Goal: Task Accomplishment & Management: Use online tool/utility

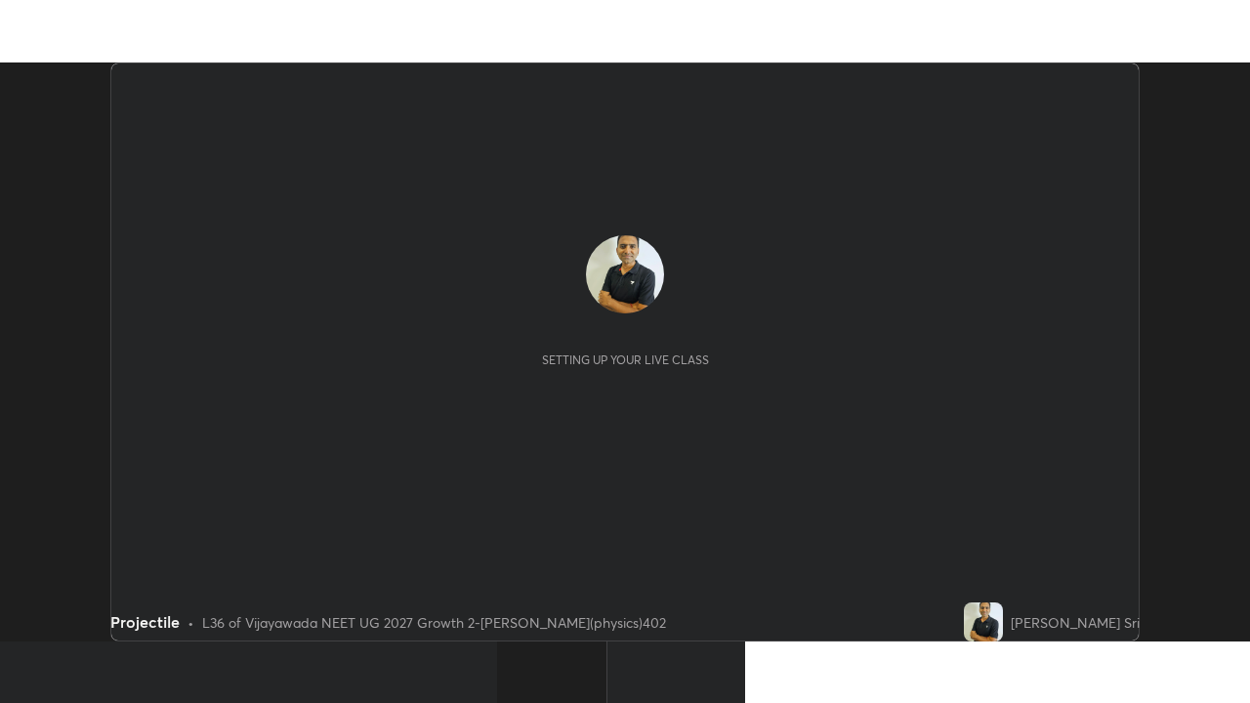
scroll to position [579, 1249]
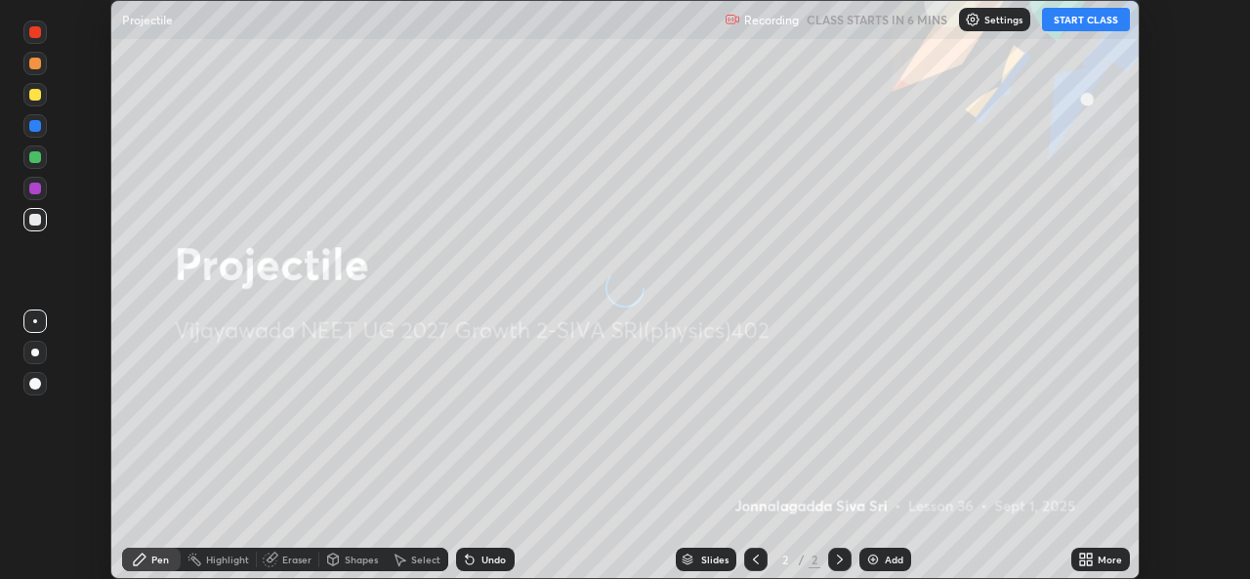
click at [1078, 20] on button "START CLASS" at bounding box center [1086, 19] width 88 height 23
click at [1082, 556] on icon at bounding box center [1082, 556] width 5 height 5
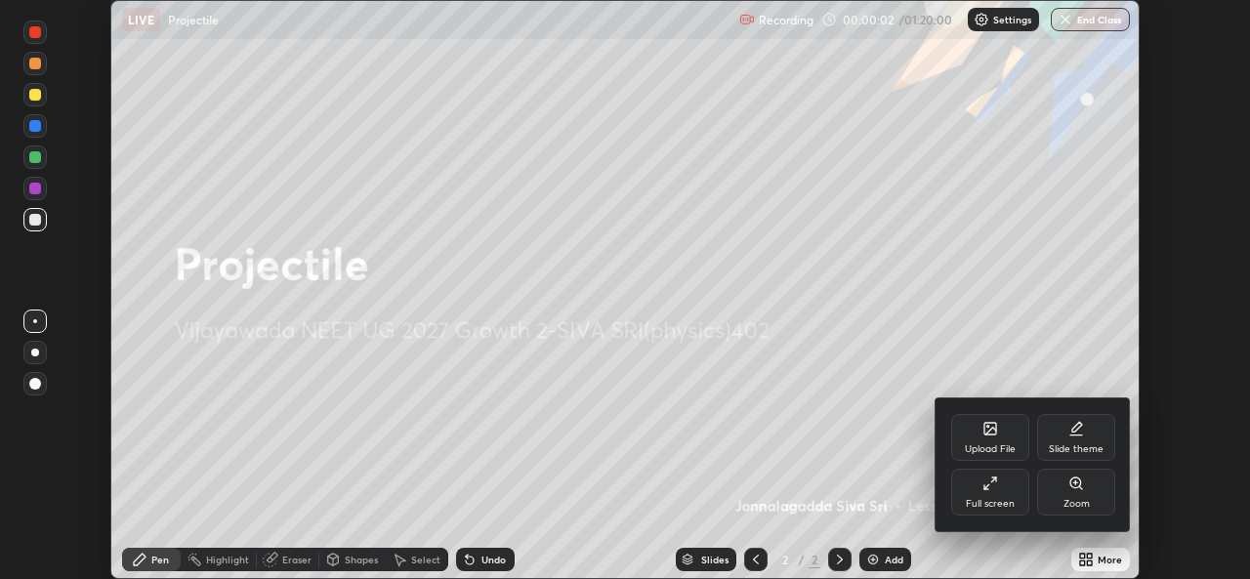
click at [987, 495] on div "Full screen" at bounding box center [990, 492] width 78 height 47
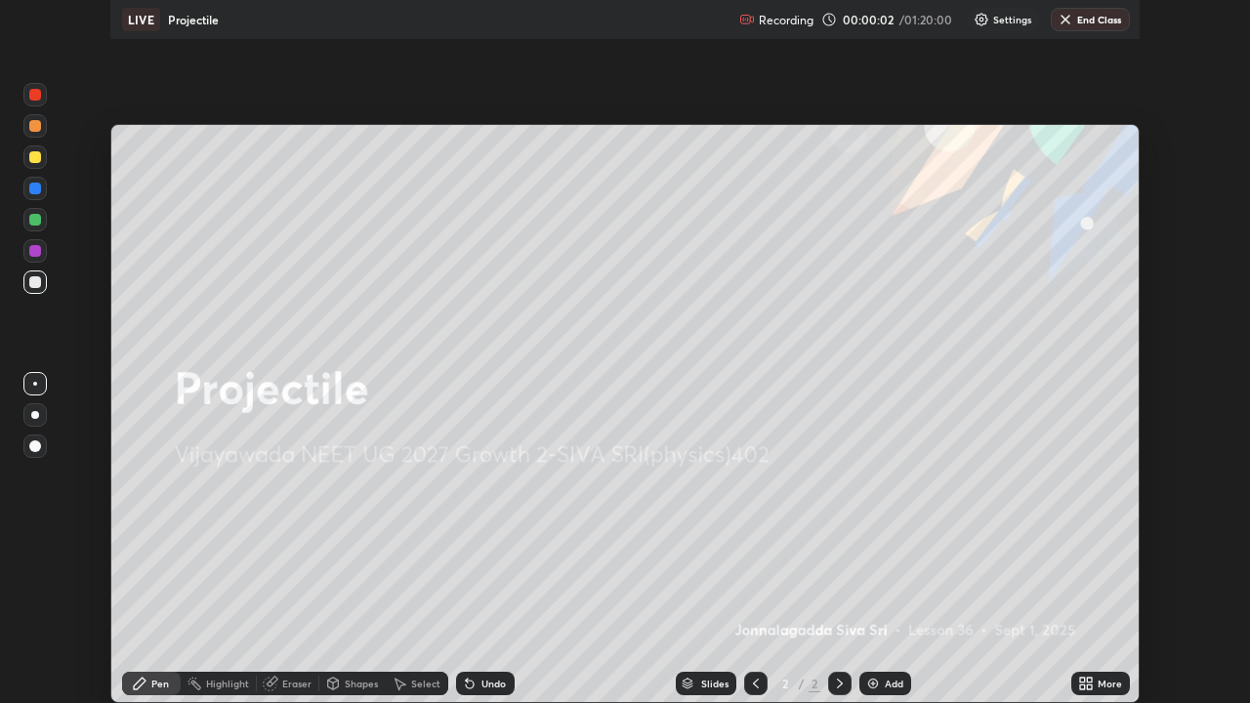
scroll to position [703, 1250]
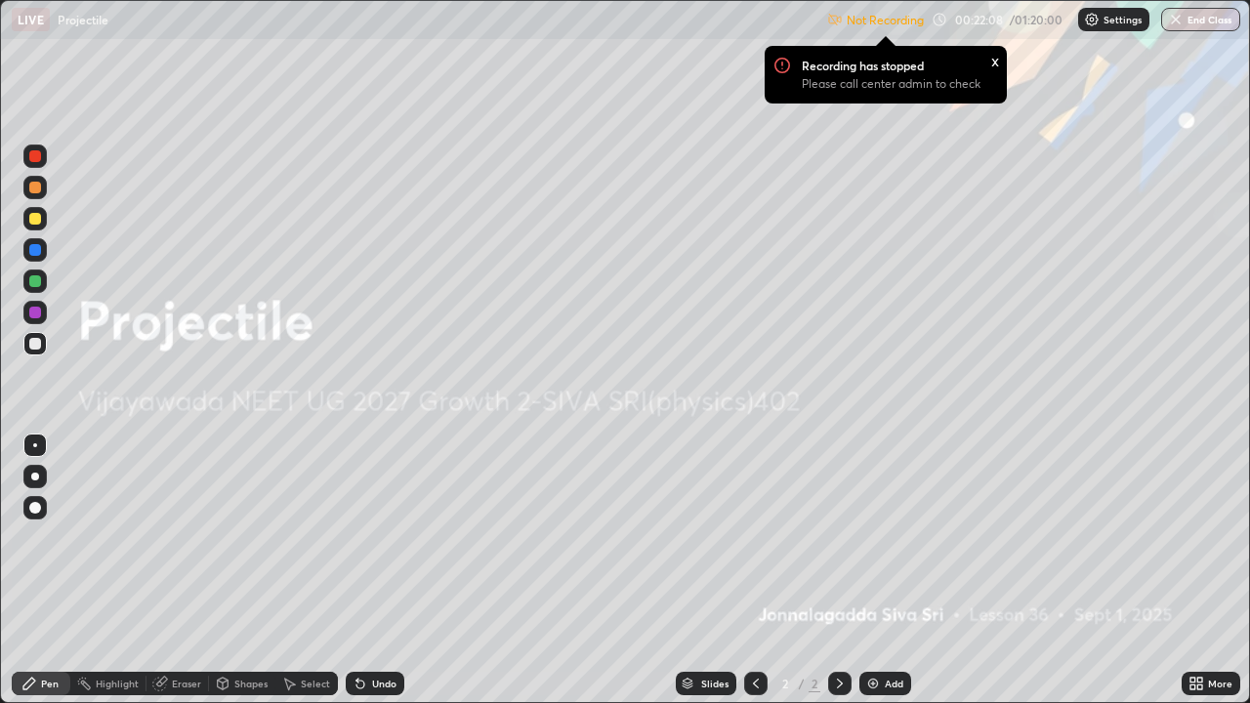
click at [1095, 22] on img at bounding box center [1092, 20] width 16 height 16
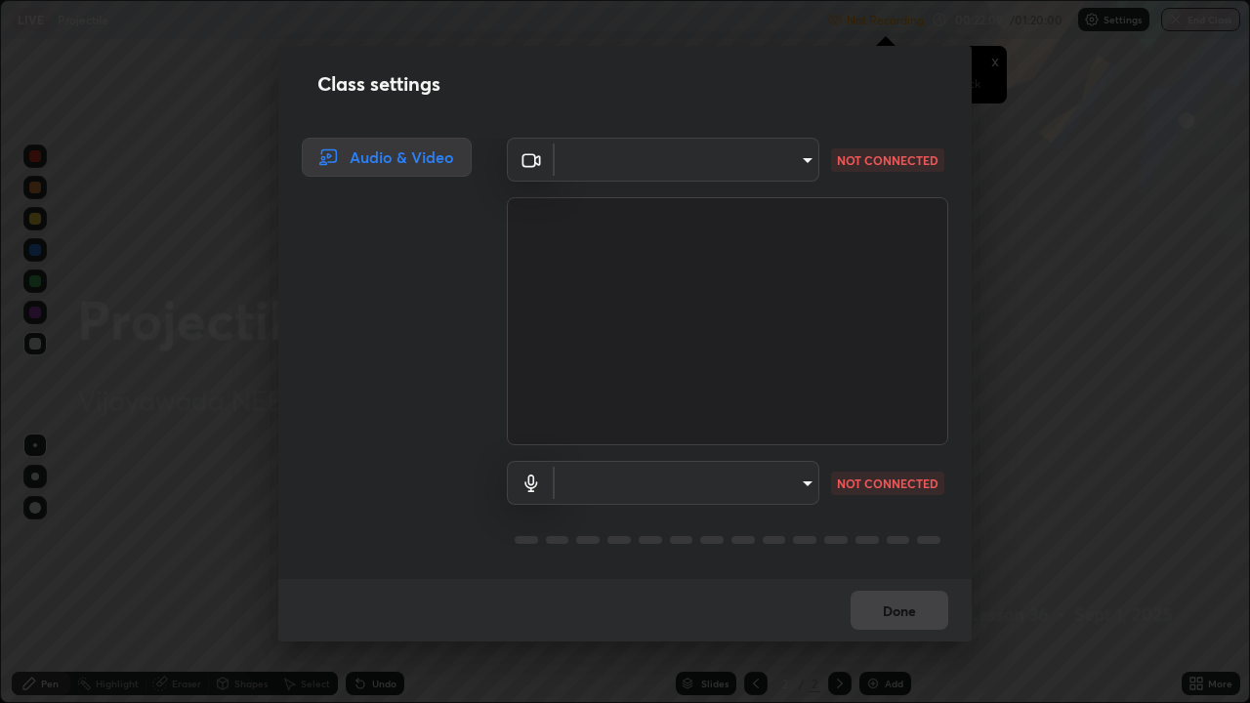
type input "03d5b1e328775286ef50ca9e691cdbc5b29e44cb463622e7fe7d5ef11c4b5cfc"
type input "communications"
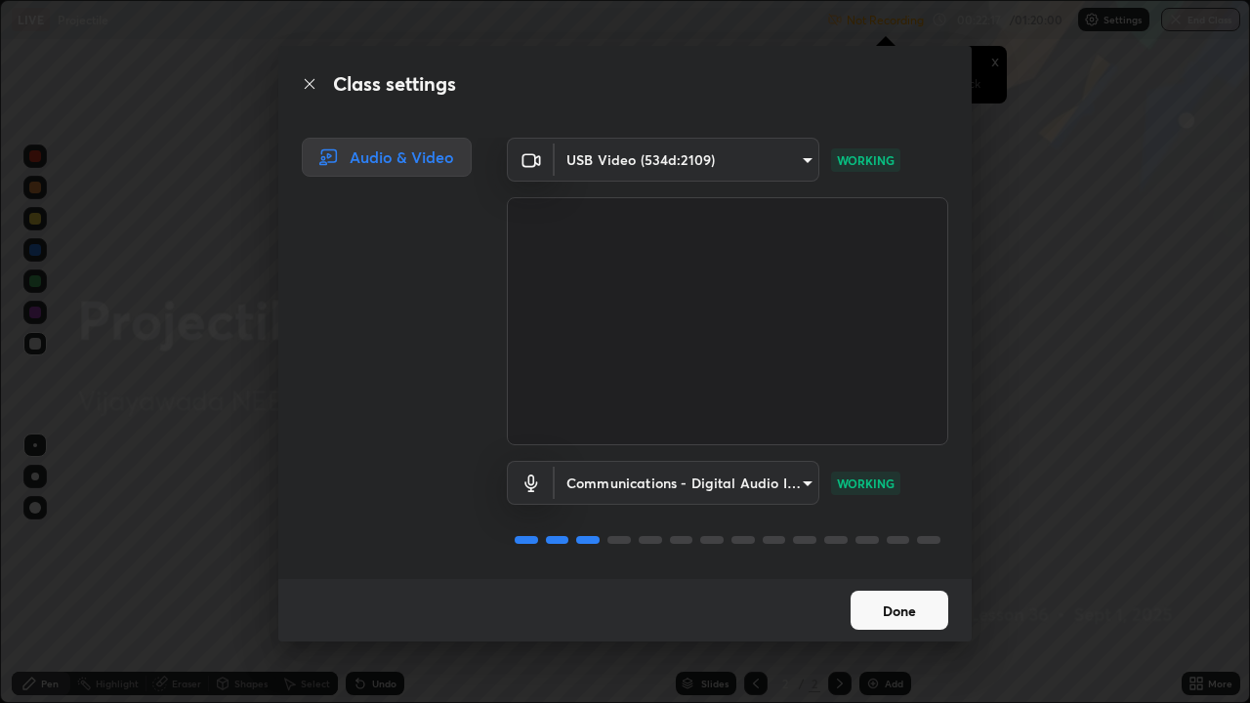
click at [908, 578] on button "Done" at bounding box center [900, 610] width 98 height 39
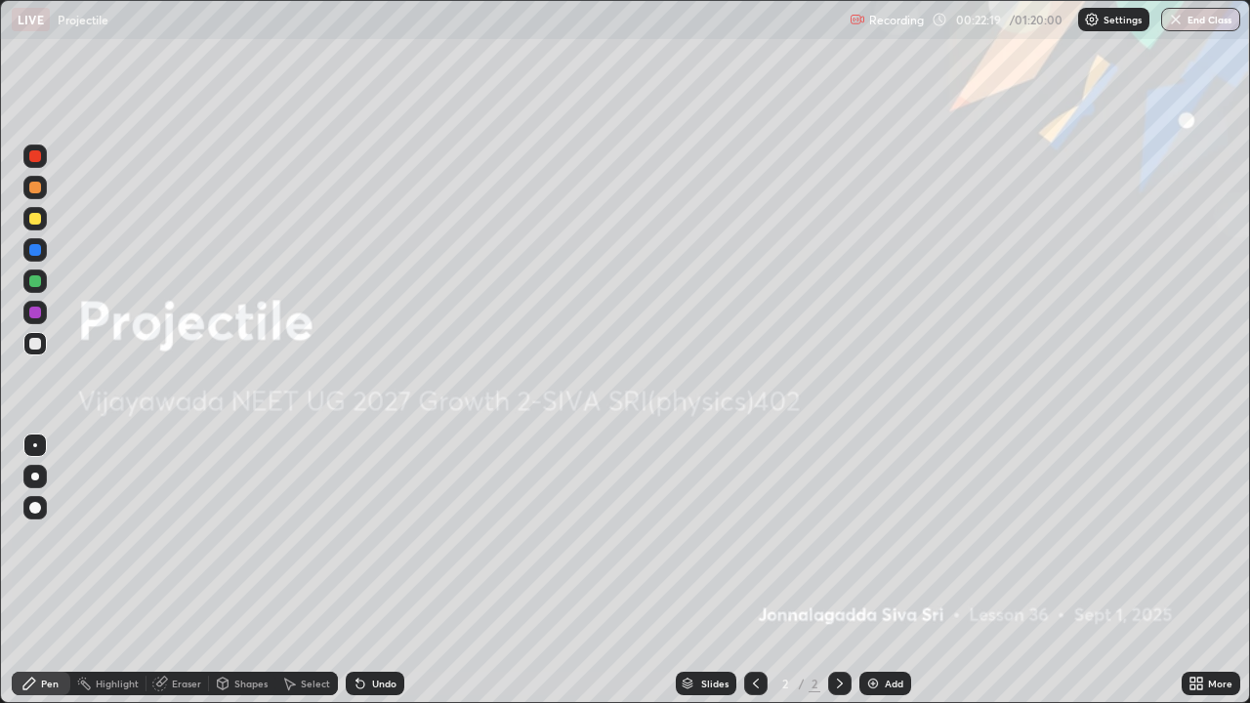
click at [878, 578] on img at bounding box center [873, 684] width 16 height 16
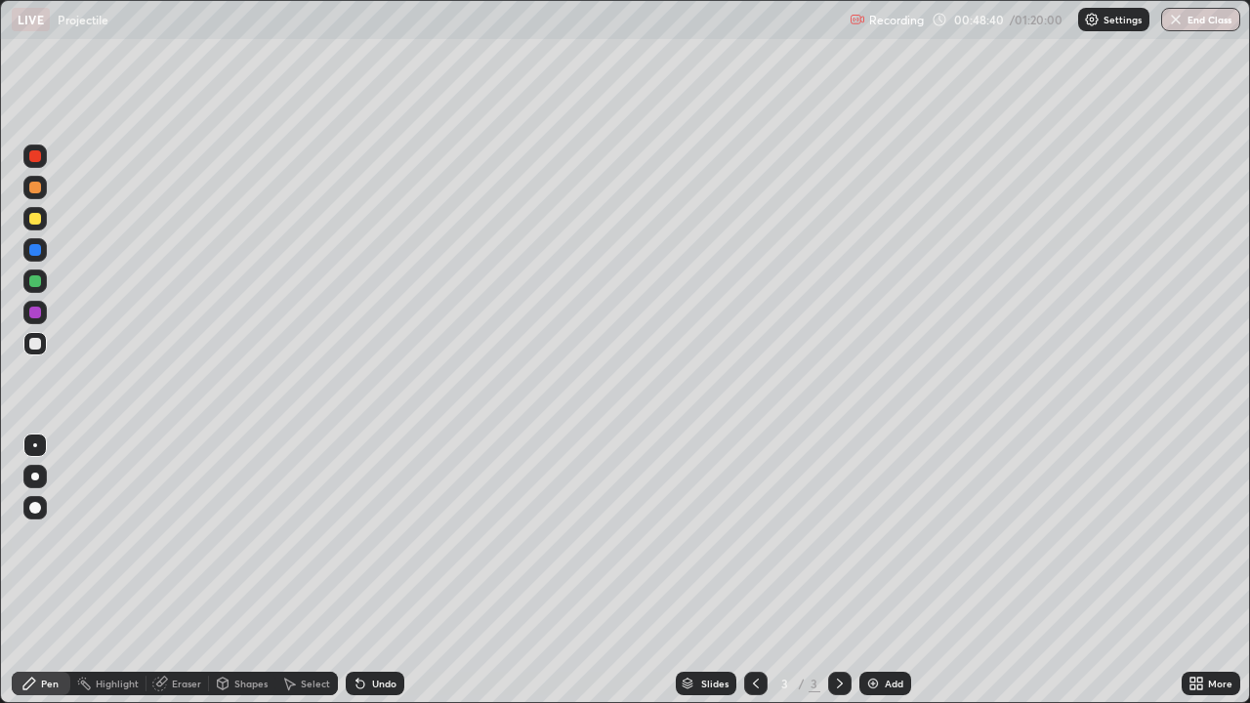
click at [873, 578] on img at bounding box center [873, 684] width 16 height 16
click at [168, 578] on div "Eraser" at bounding box center [178, 683] width 63 height 23
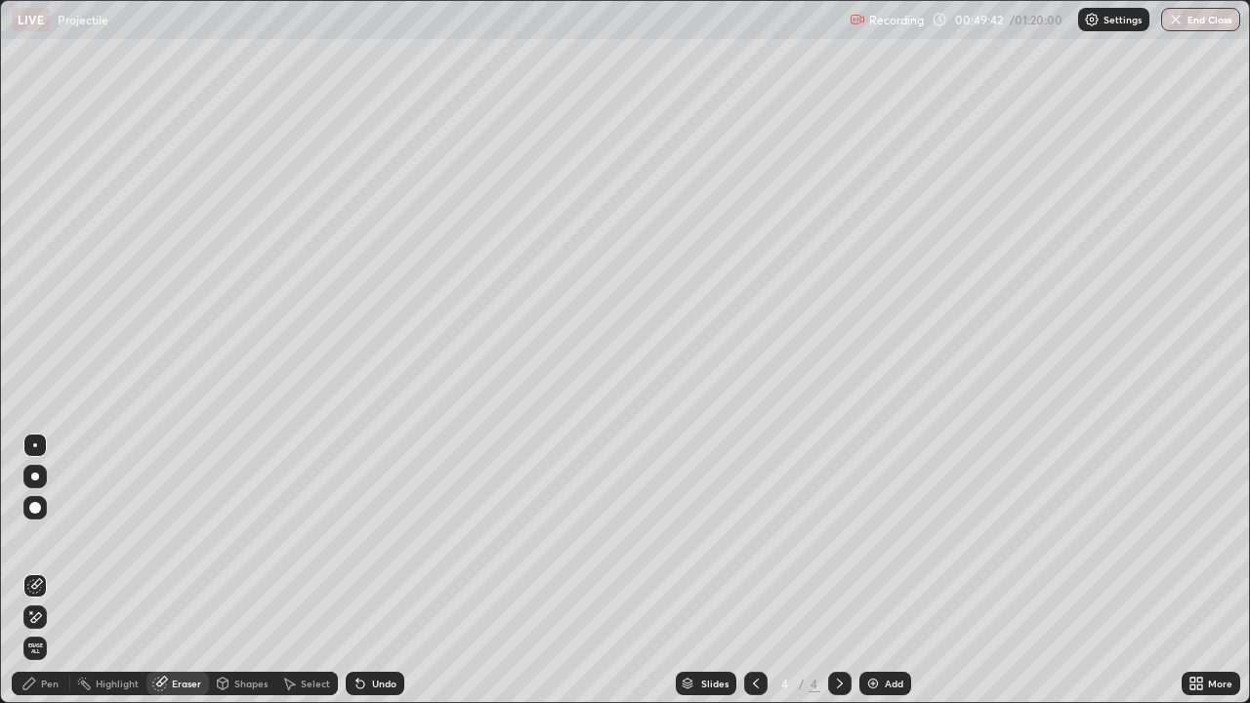
click at [30, 578] on icon at bounding box center [29, 684] width 12 height 12
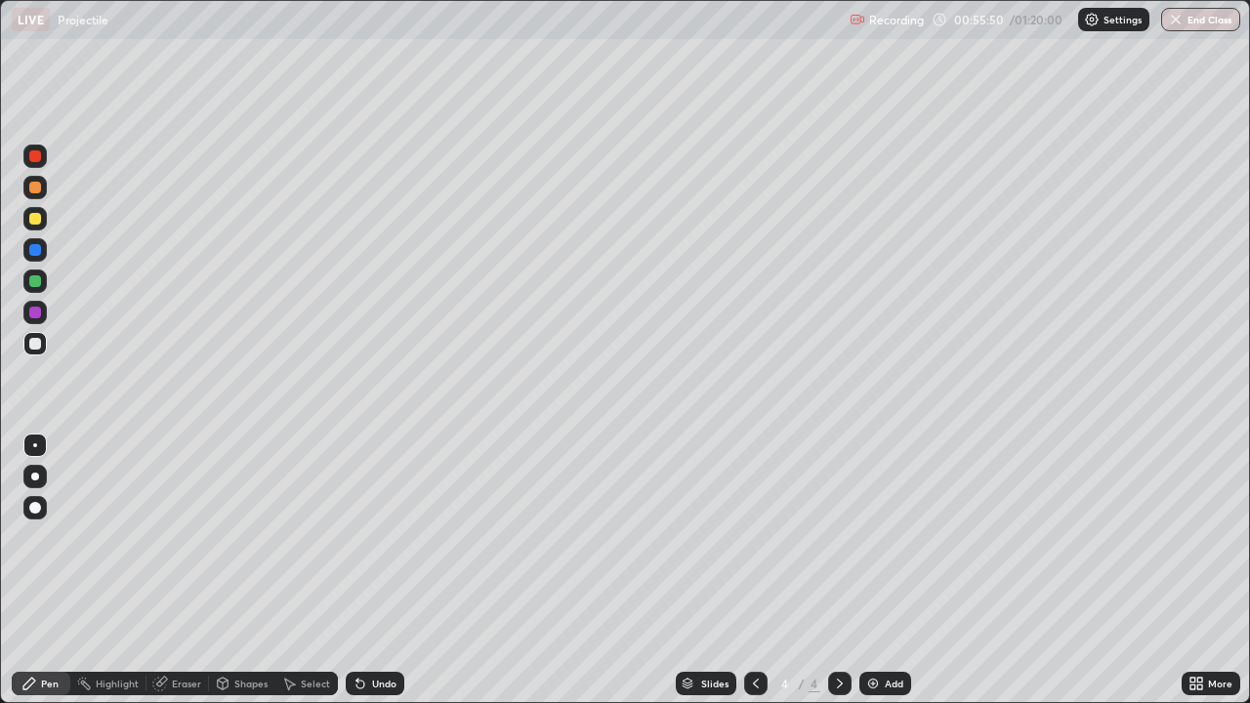
click at [867, 578] on img at bounding box center [873, 684] width 16 height 16
click at [872, 578] on img at bounding box center [873, 684] width 16 height 16
click at [180, 578] on div "Eraser" at bounding box center [186, 684] width 29 height 10
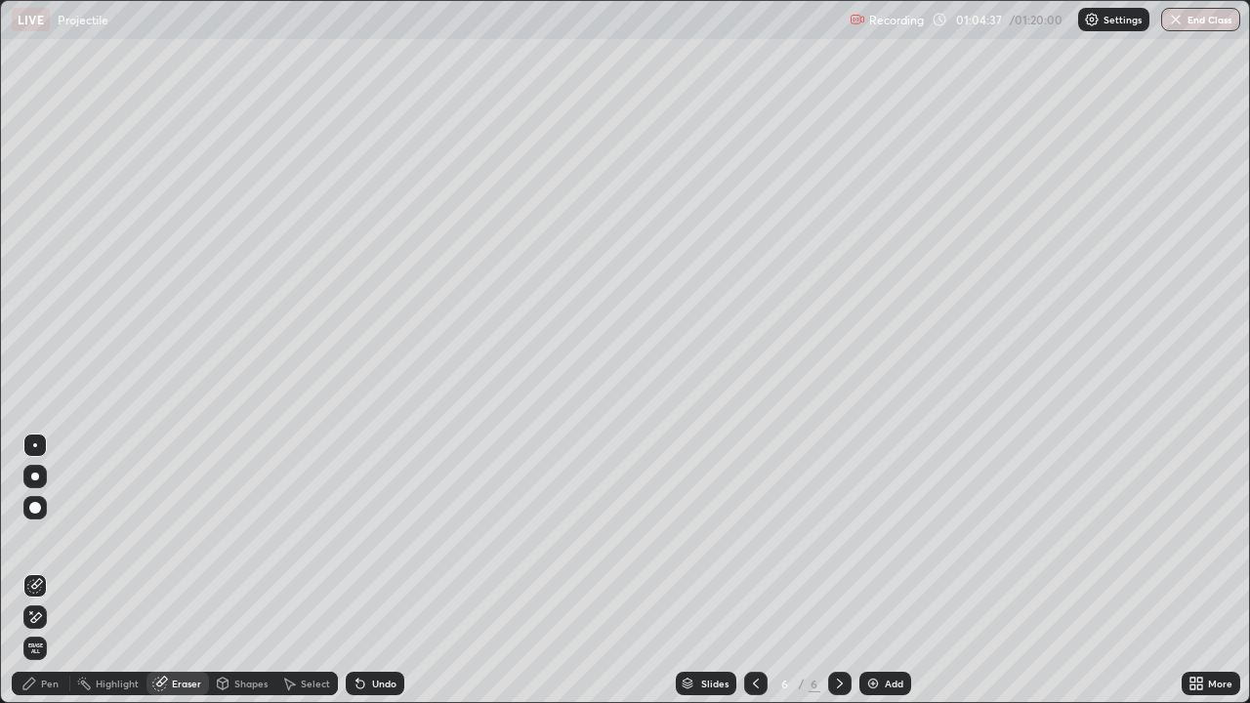
click at [52, 578] on div "Pen" at bounding box center [50, 684] width 18 height 10
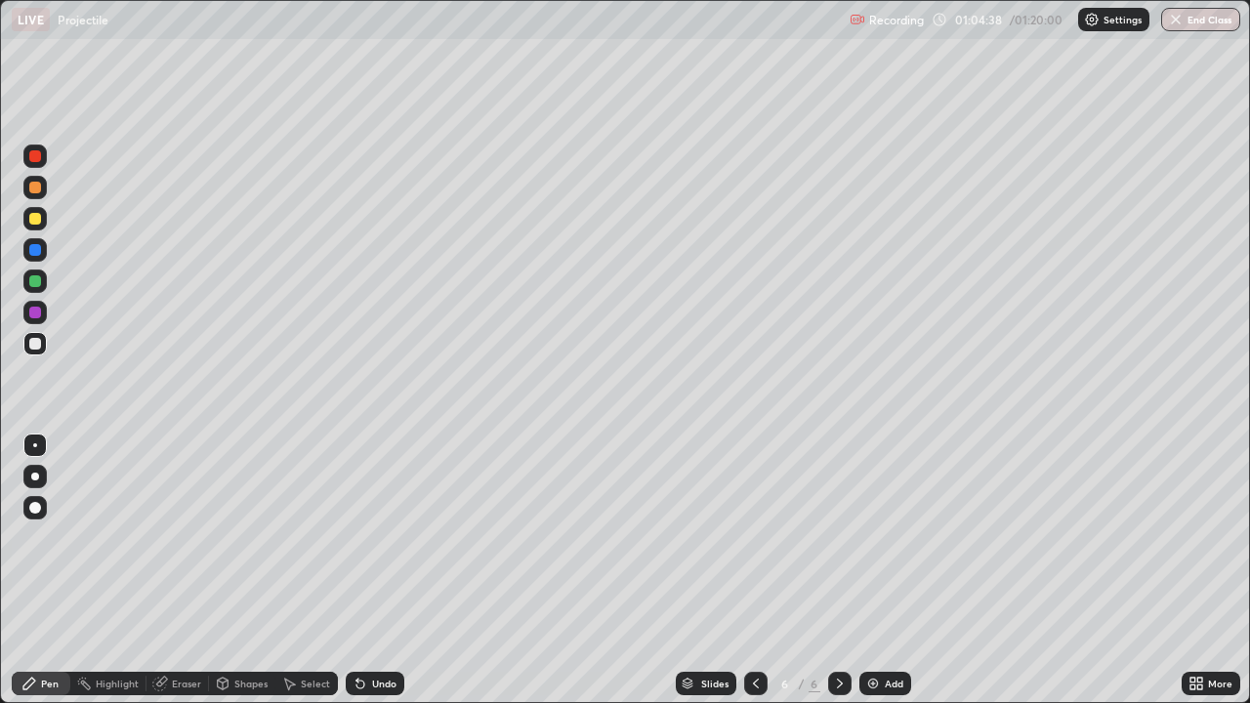
click at [38, 218] on div at bounding box center [35, 219] width 12 height 12
click at [879, 578] on div "Add" at bounding box center [886, 683] width 52 height 23
click at [38, 346] on div at bounding box center [35, 344] width 12 height 12
click at [896, 578] on div "Add" at bounding box center [894, 684] width 19 height 10
click at [158, 578] on icon at bounding box center [159, 684] width 13 height 13
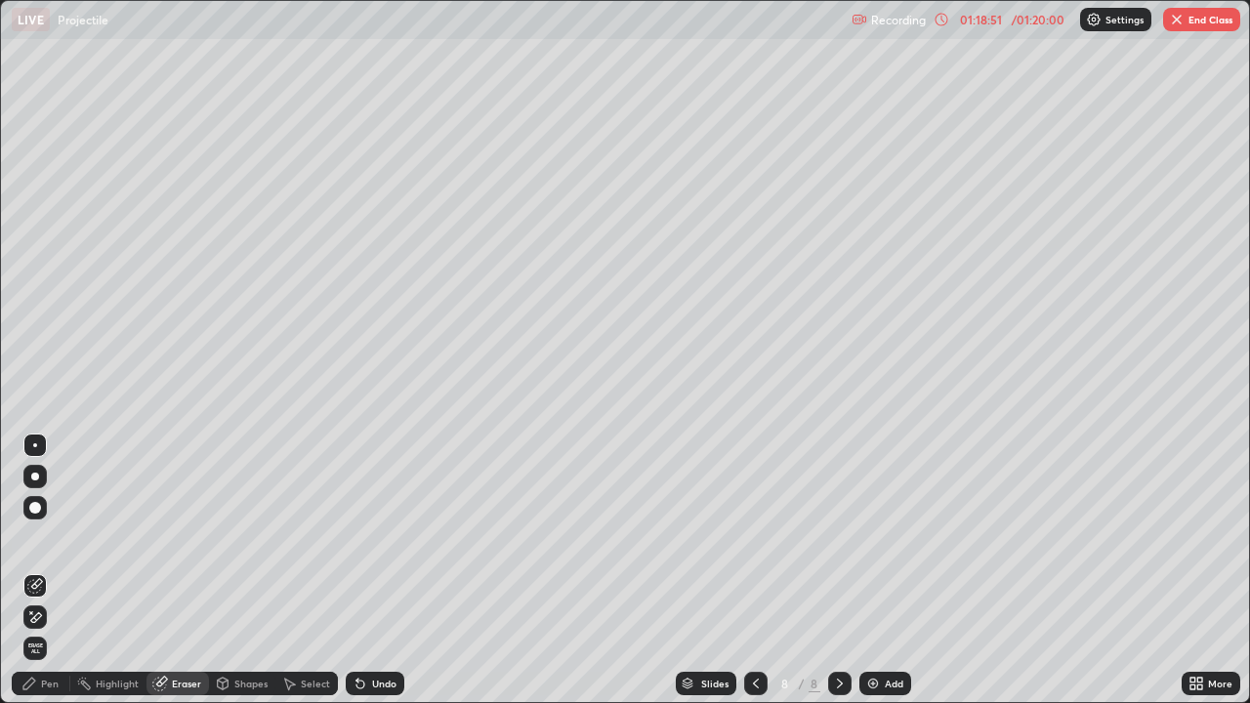
click at [36, 578] on icon at bounding box center [29, 684] width 16 height 16
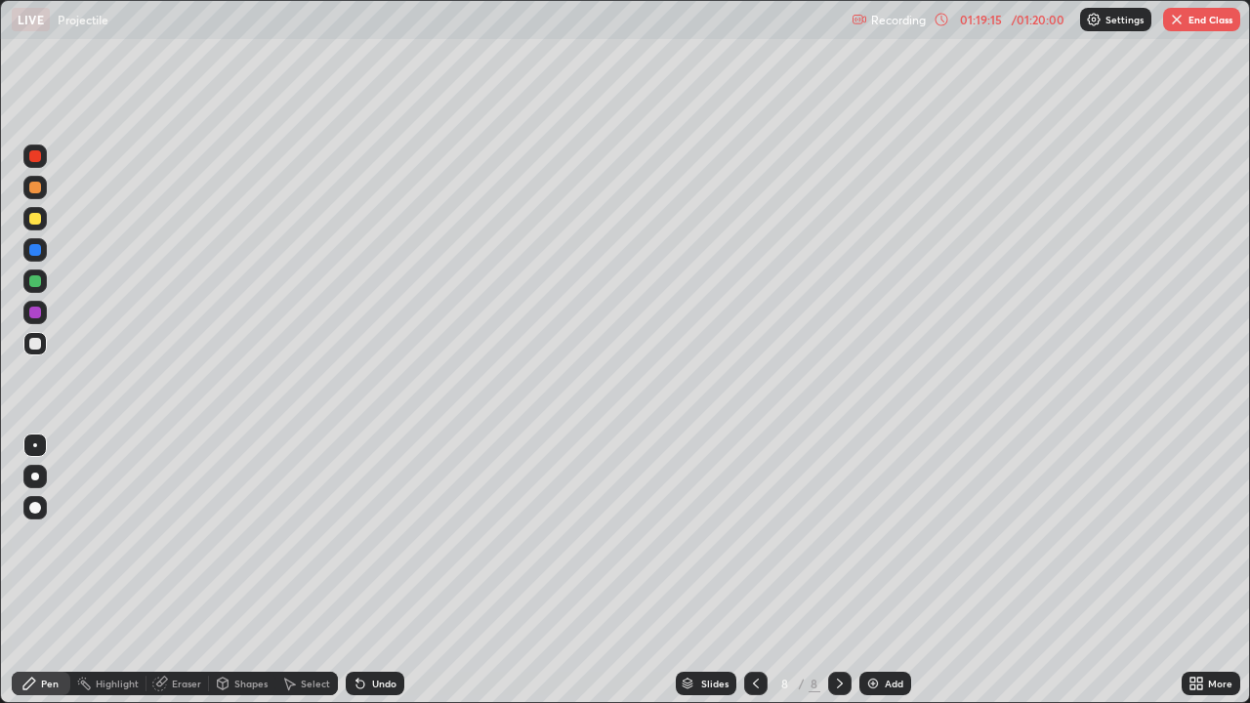
click at [33, 218] on div at bounding box center [35, 219] width 12 height 12
click at [34, 347] on div at bounding box center [35, 344] width 12 height 12
click at [38, 188] on div at bounding box center [35, 188] width 12 height 12
click at [33, 344] on div at bounding box center [35, 344] width 12 height 12
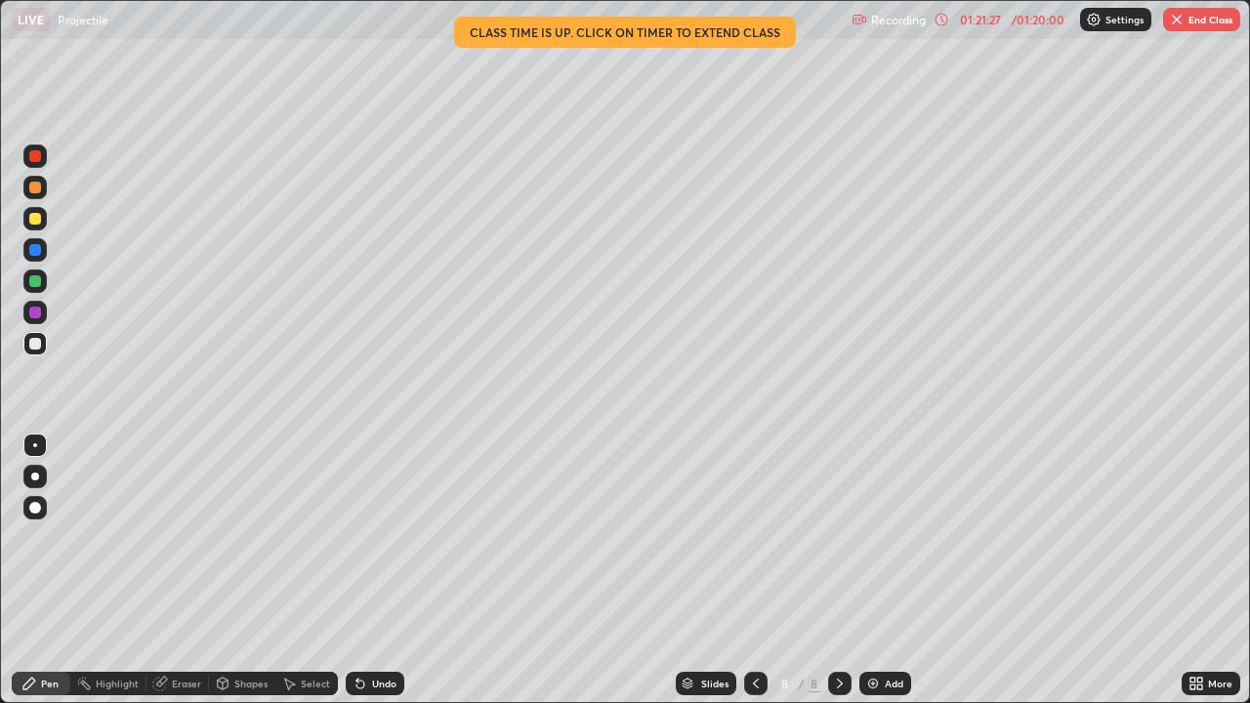
click at [942, 19] on icon at bounding box center [942, 20] width 16 height 16
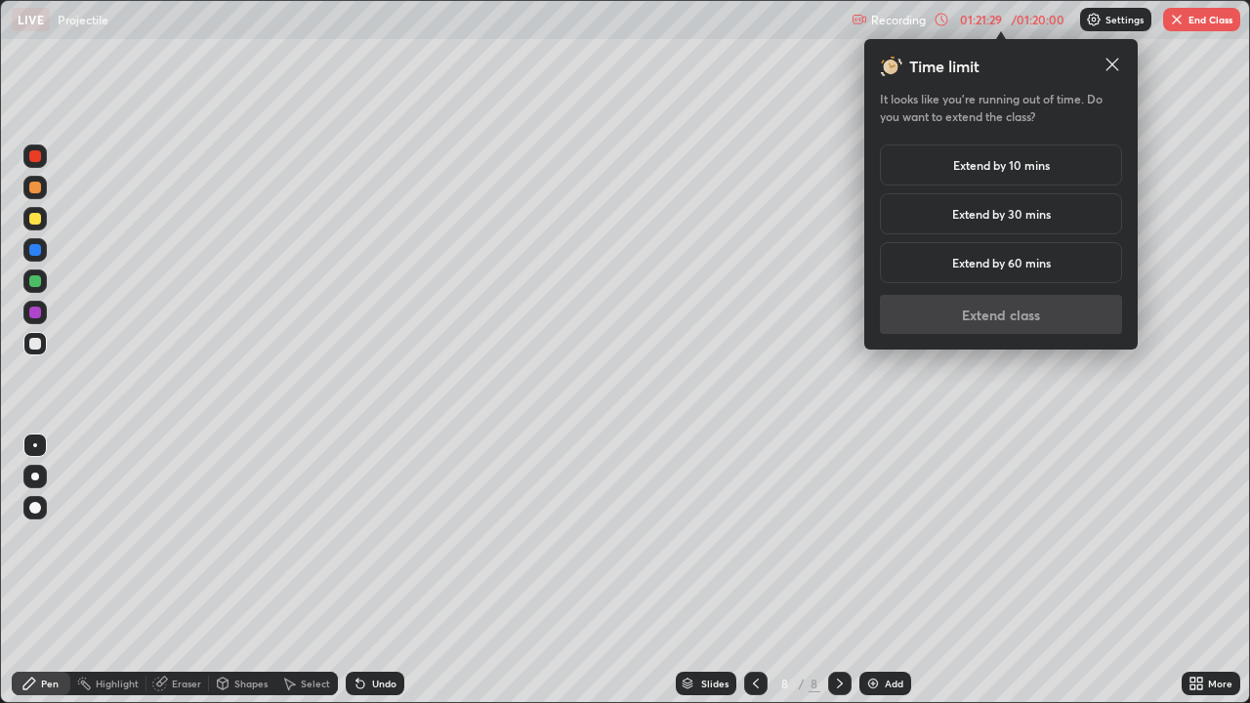
click at [1008, 165] on h5 "Extend by 10 mins" at bounding box center [1001, 165] width 97 height 18
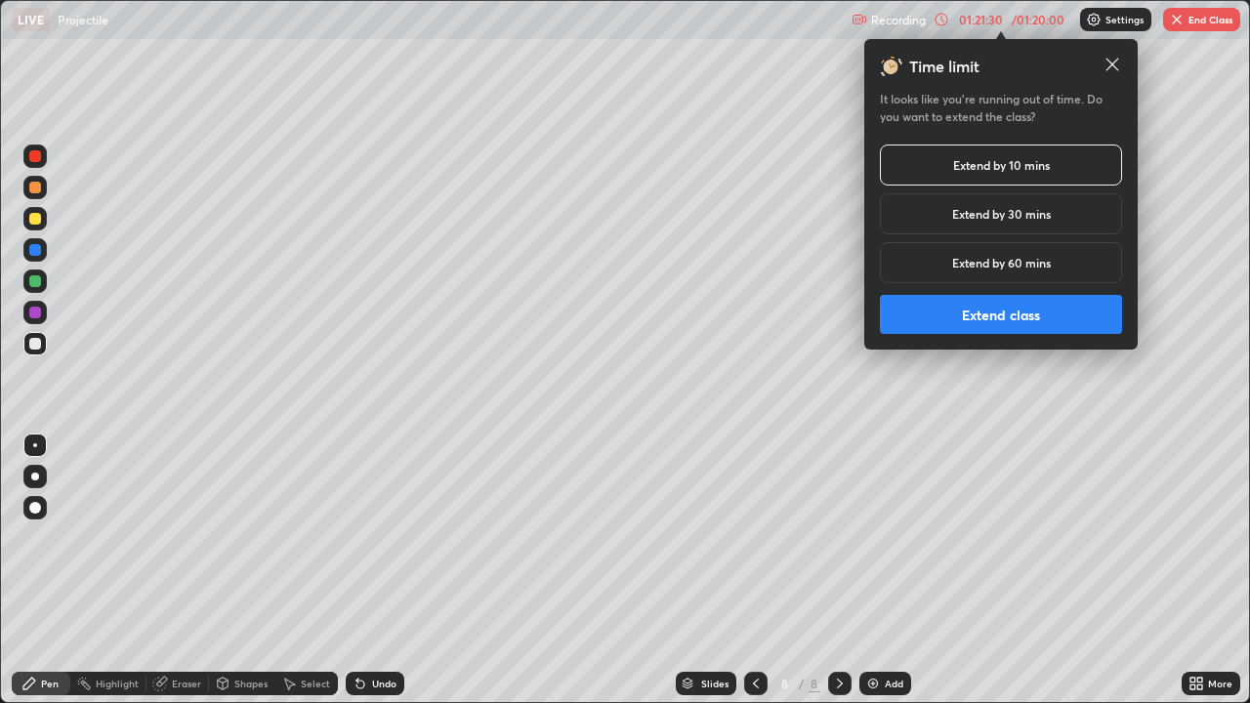
click at [984, 320] on button "Extend class" at bounding box center [1001, 314] width 242 height 39
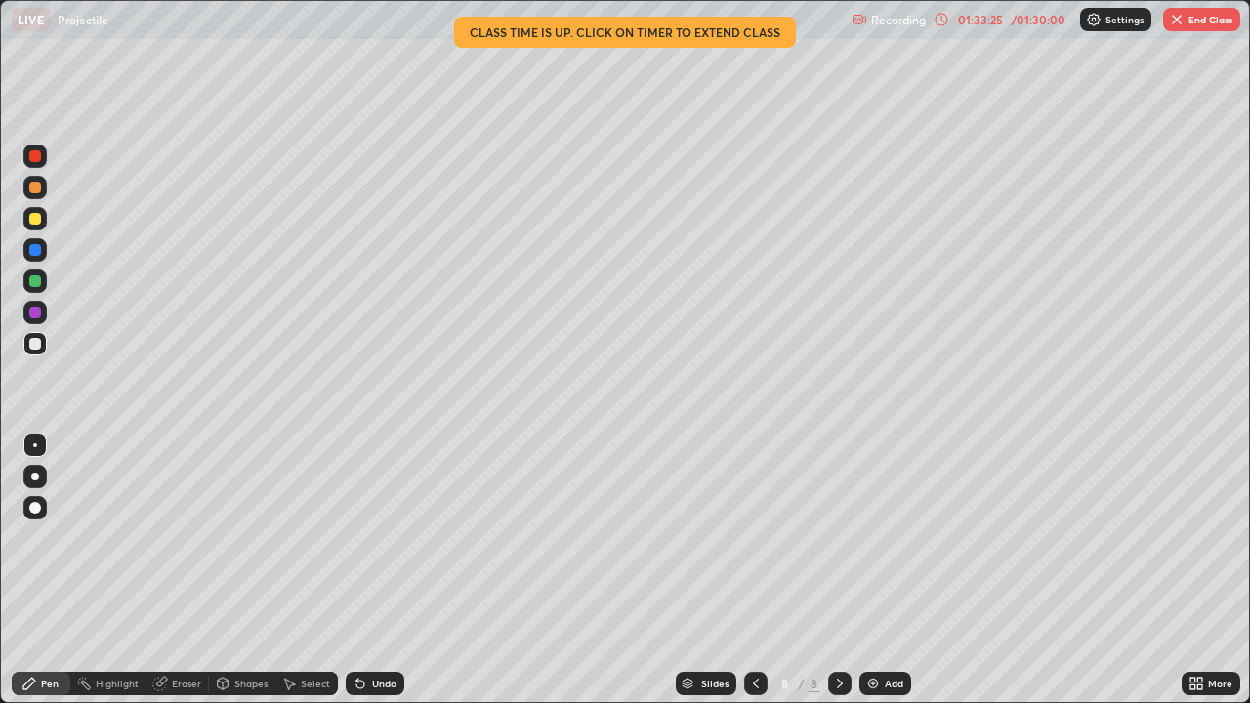
click at [1213, 29] on button "End Class" at bounding box center [1201, 19] width 77 height 23
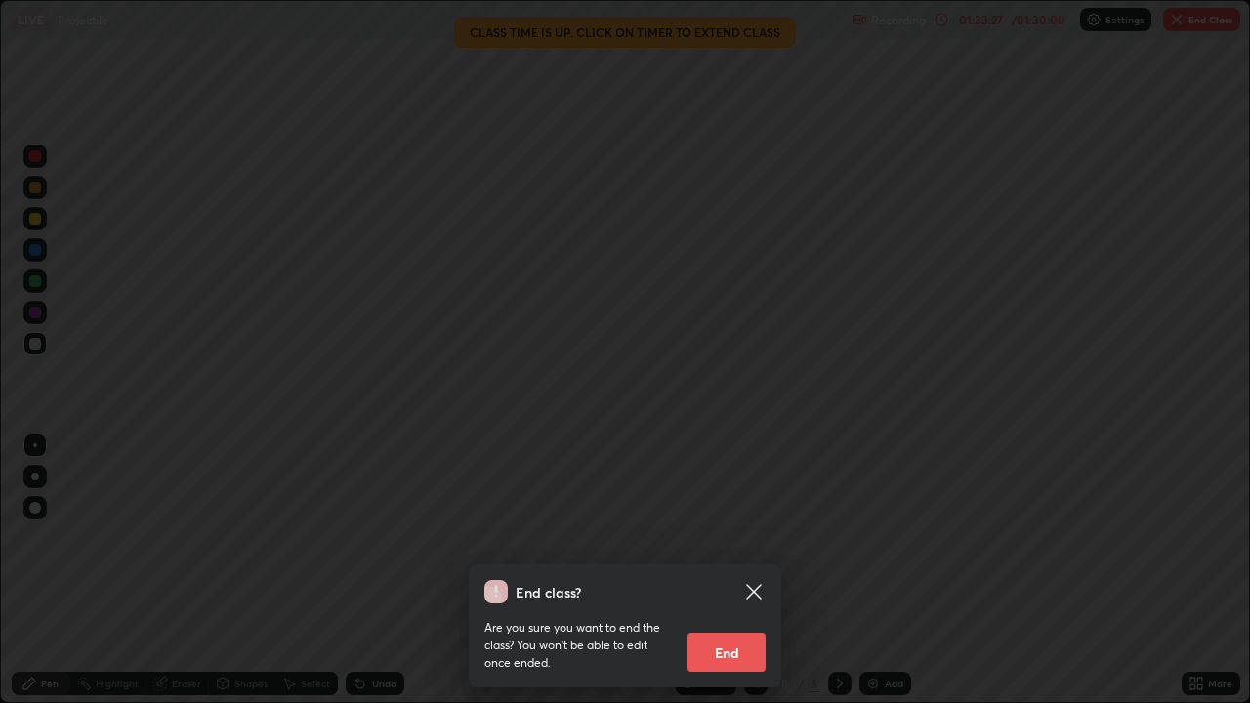
click at [745, 578] on button "End" at bounding box center [727, 652] width 78 height 39
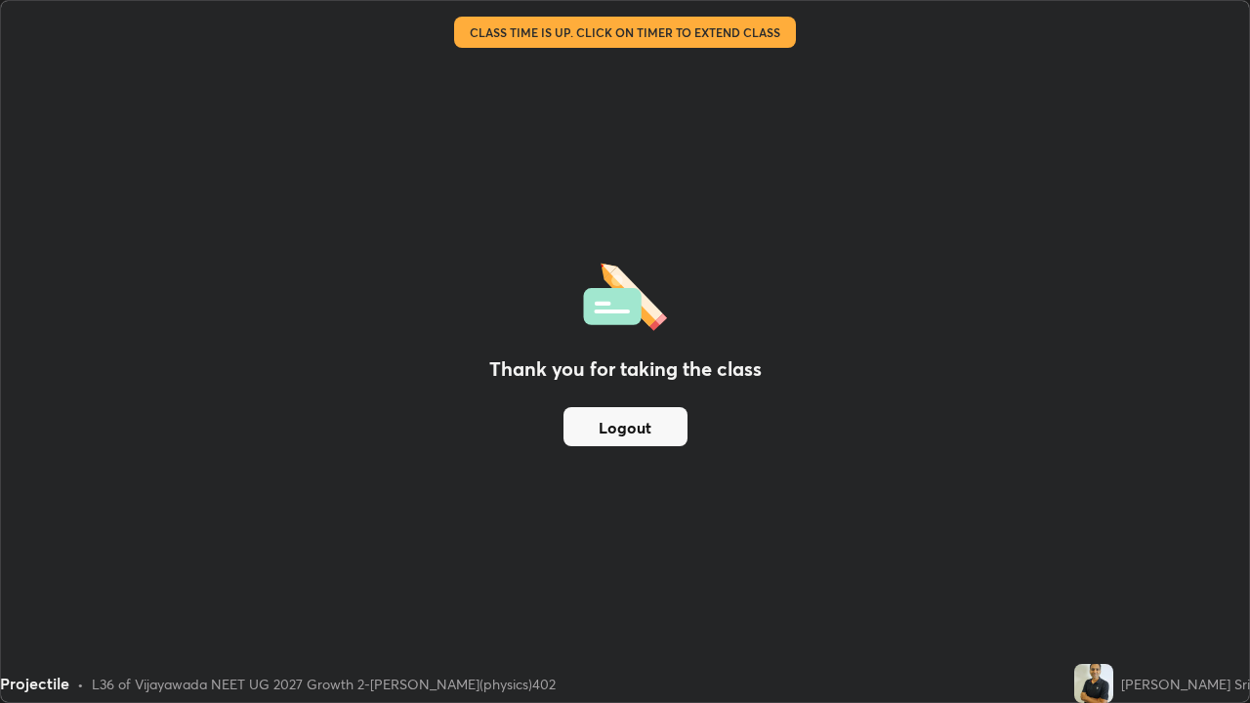
click at [667, 423] on button "Logout" at bounding box center [626, 426] width 124 height 39
